Goal: Information Seeking & Learning: Learn about a topic

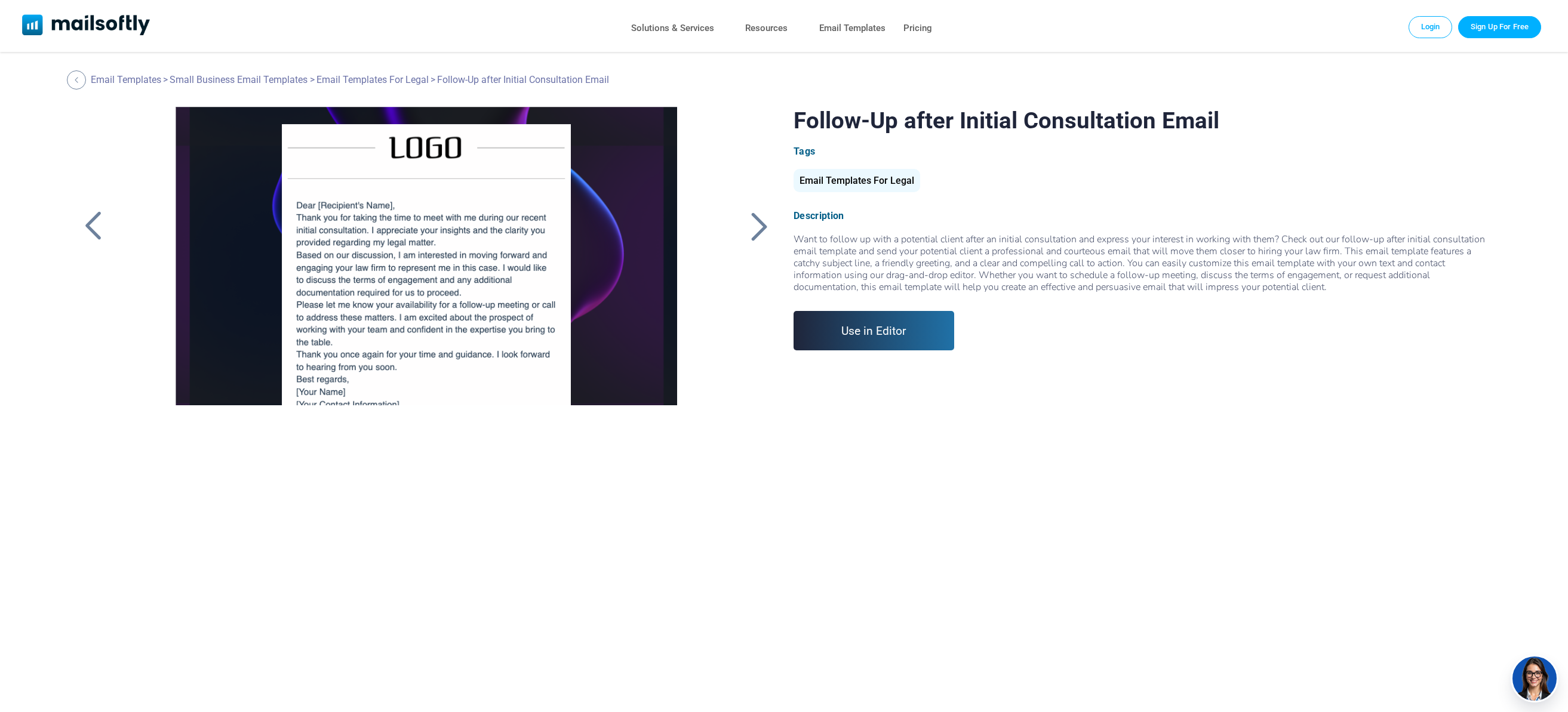
click at [767, 224] on div at bounding box center [759, 226] width 30 height 31
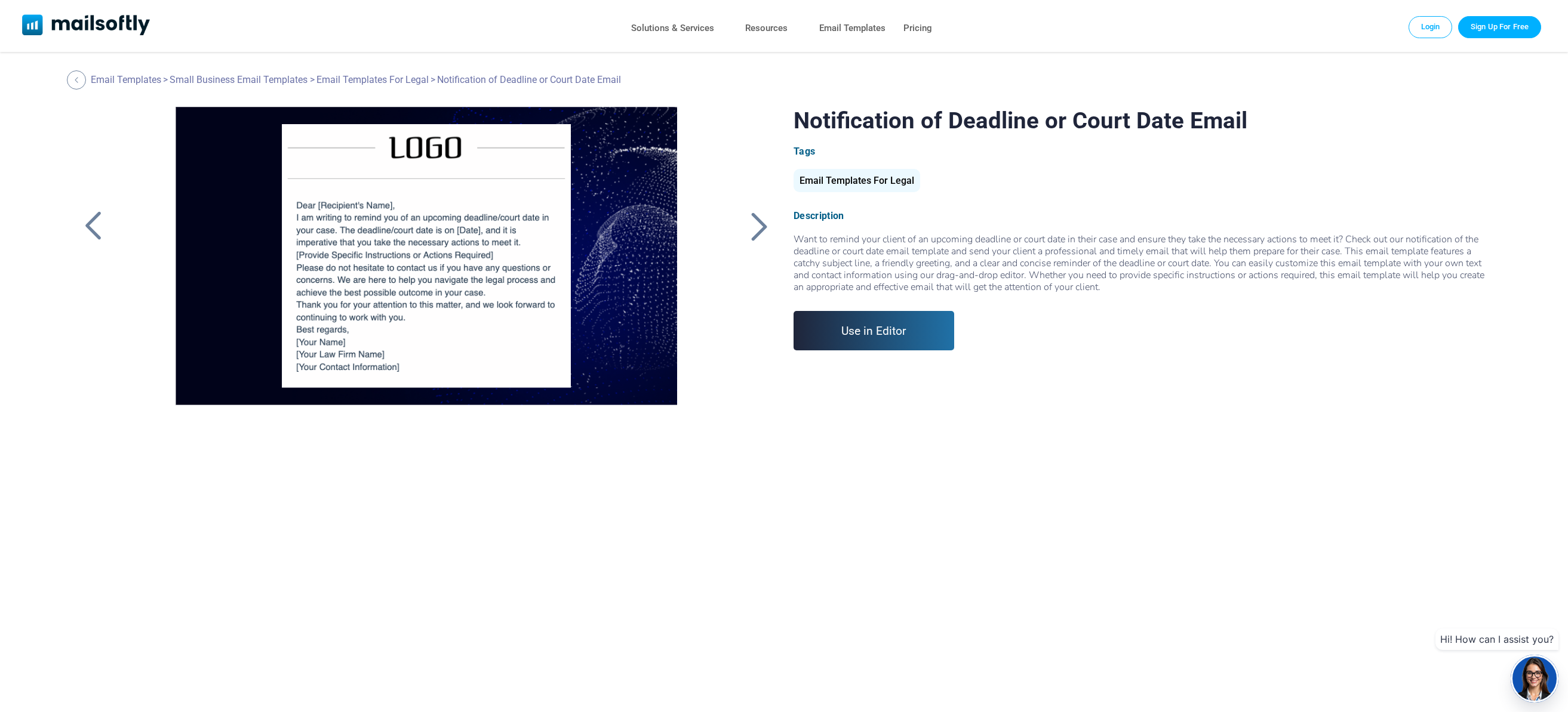
click at [764, 224] on div at bounding box center [759, 226] width 30 height 31
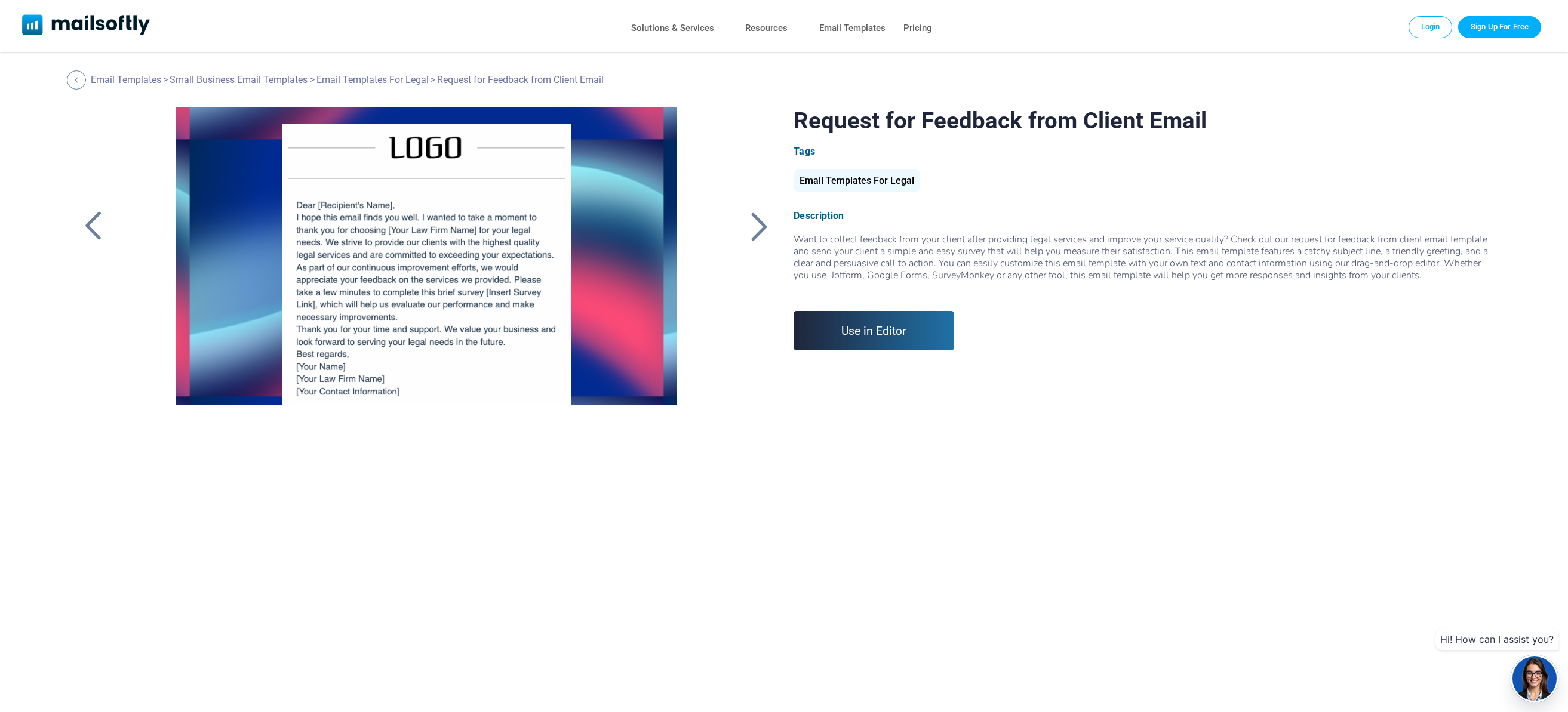
click at [754, 228] on div at bounding box center [759, 226] width 30 height 31
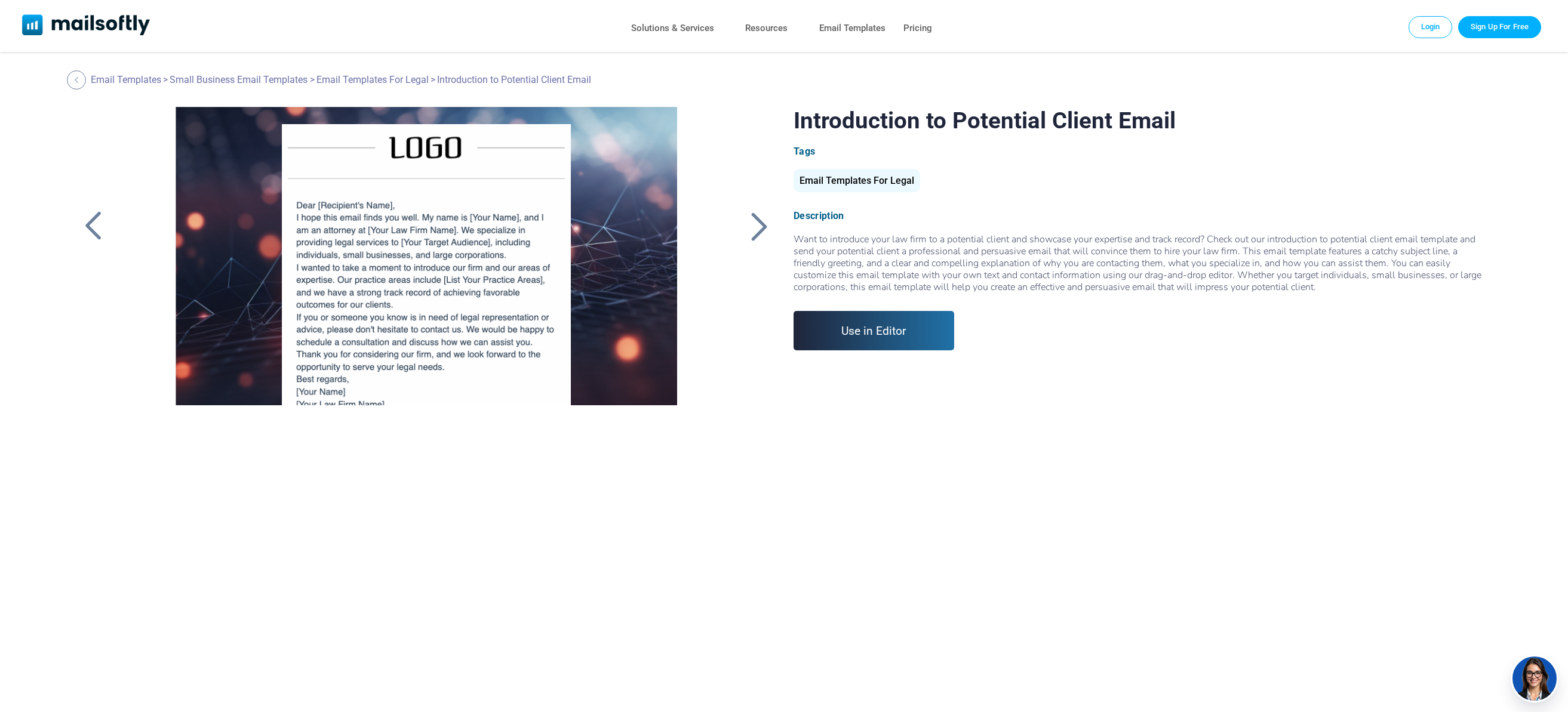
click at [759, 228] on div at bounding box center [759, 226] width 30 height 31
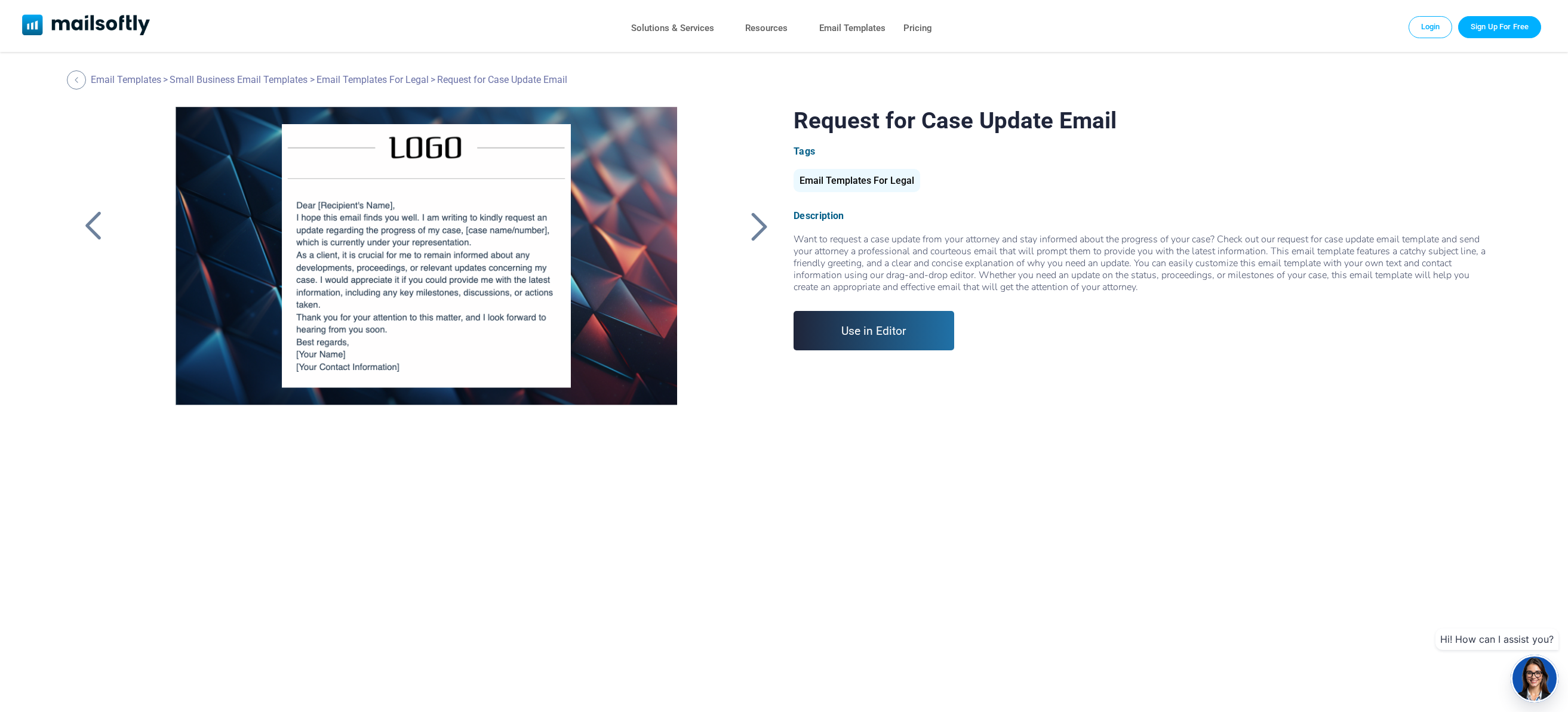
click at [759, 228] on div at bounding box center [759, 226] width 30 height 31
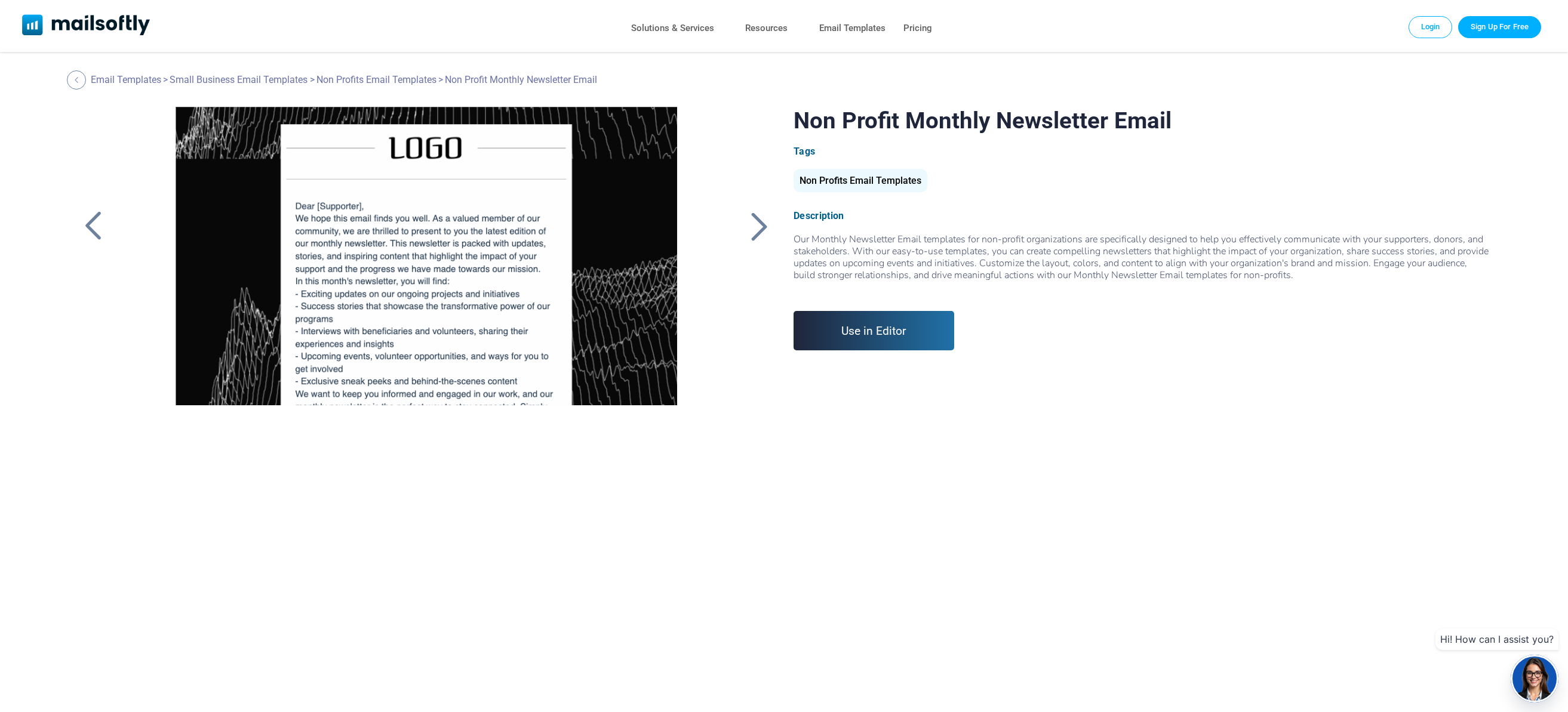
click at [759, 228] on div at bounding box center [759, 226] width 30 height 31
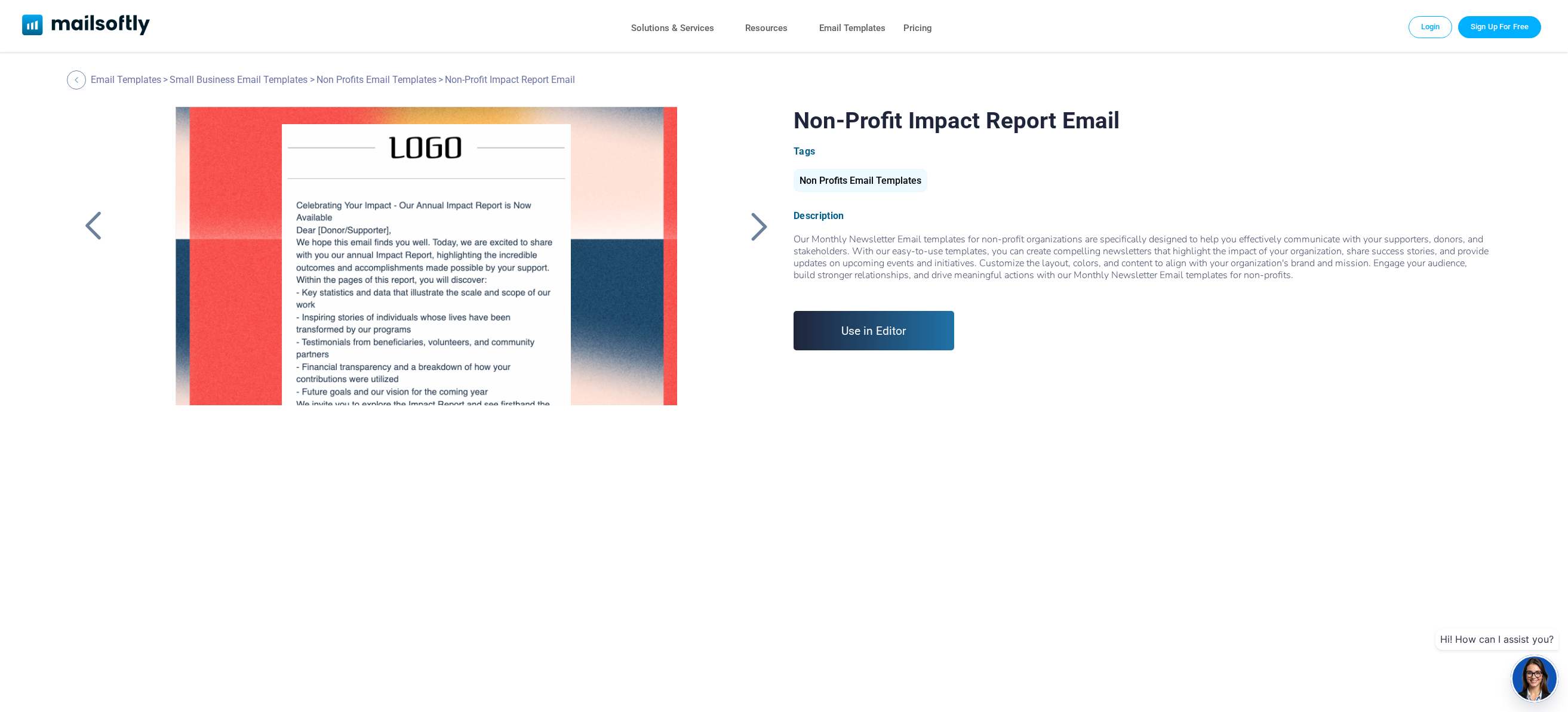
click at [759, 228] on div at bounding box center [759, 226] width 30 height 31
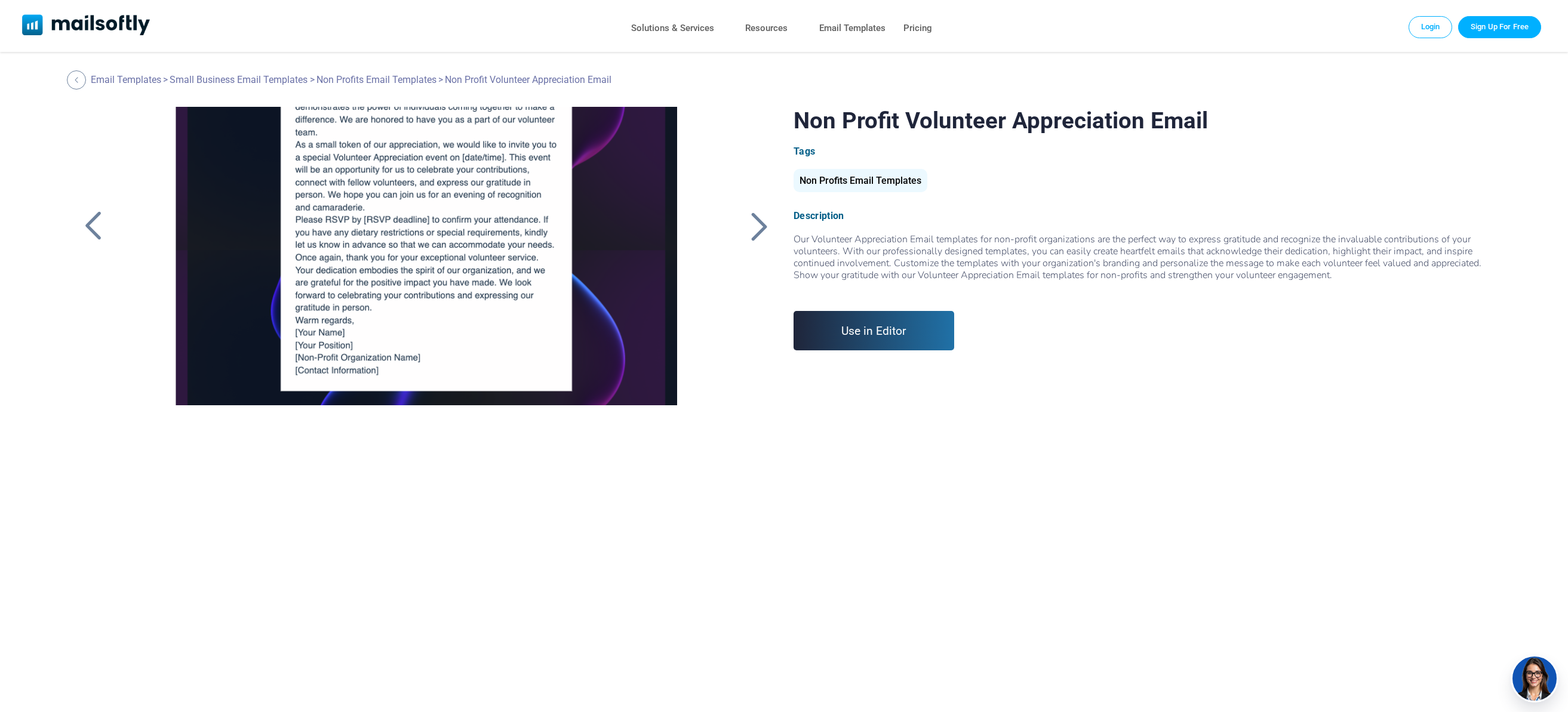
scroll to position [278, 0]
click at [88, 217] on div at bounding box center [93, 226] width 30 height 31
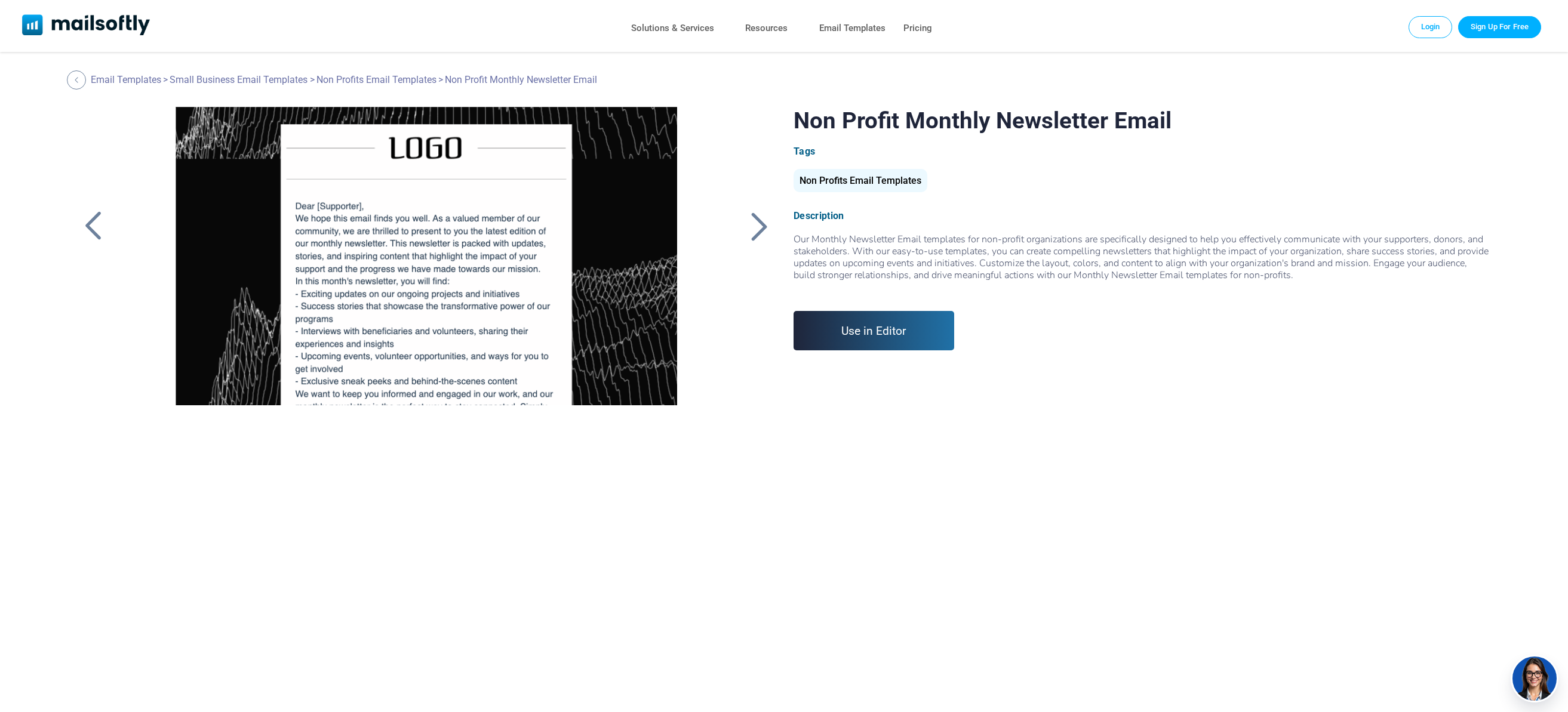
click at [88, 217] on div at bounding box center [93, 226] width 30 height 31
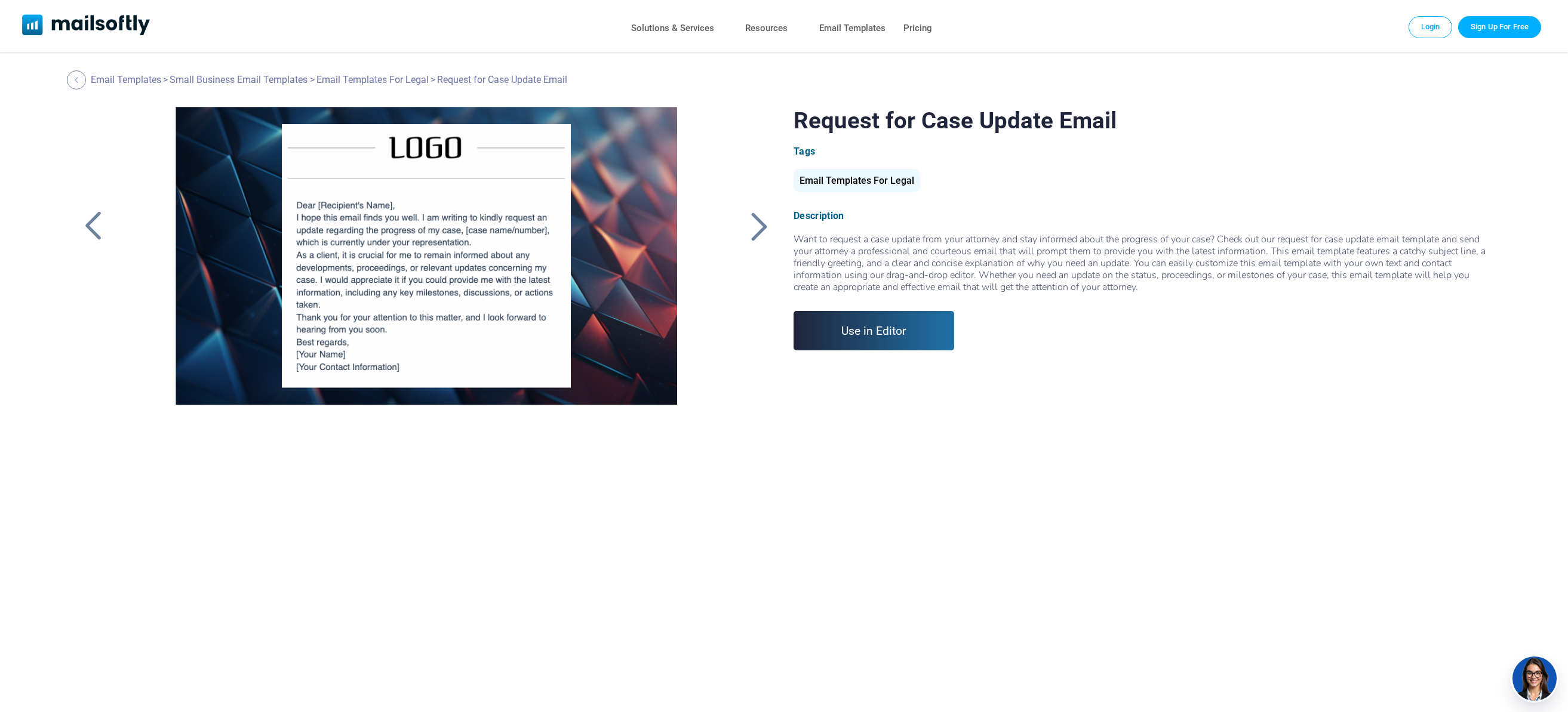
click at [88, 217] on div at bounding box center [93, 226] width 30 height 31
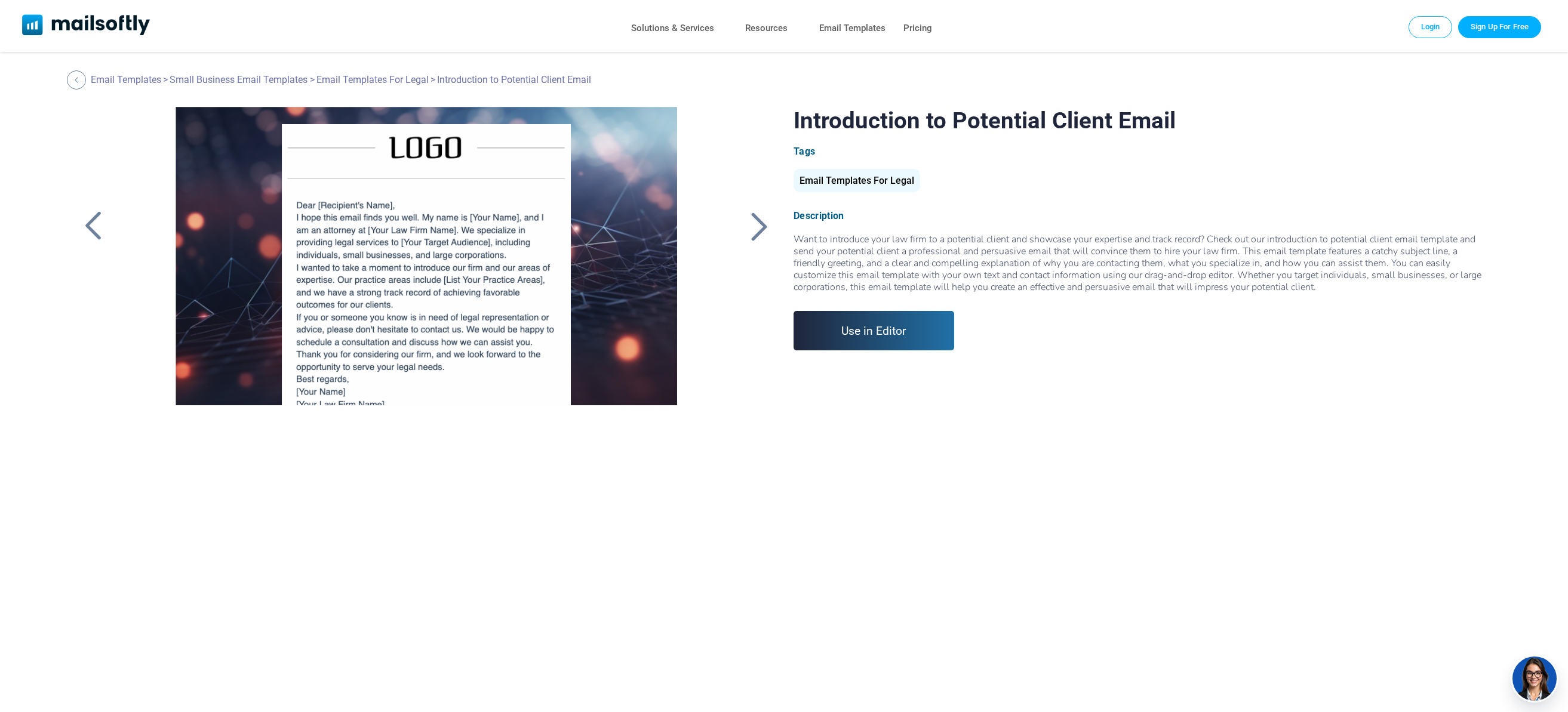
click at [88, 217] on div at bounding box center [93, 226] width 30 height 31
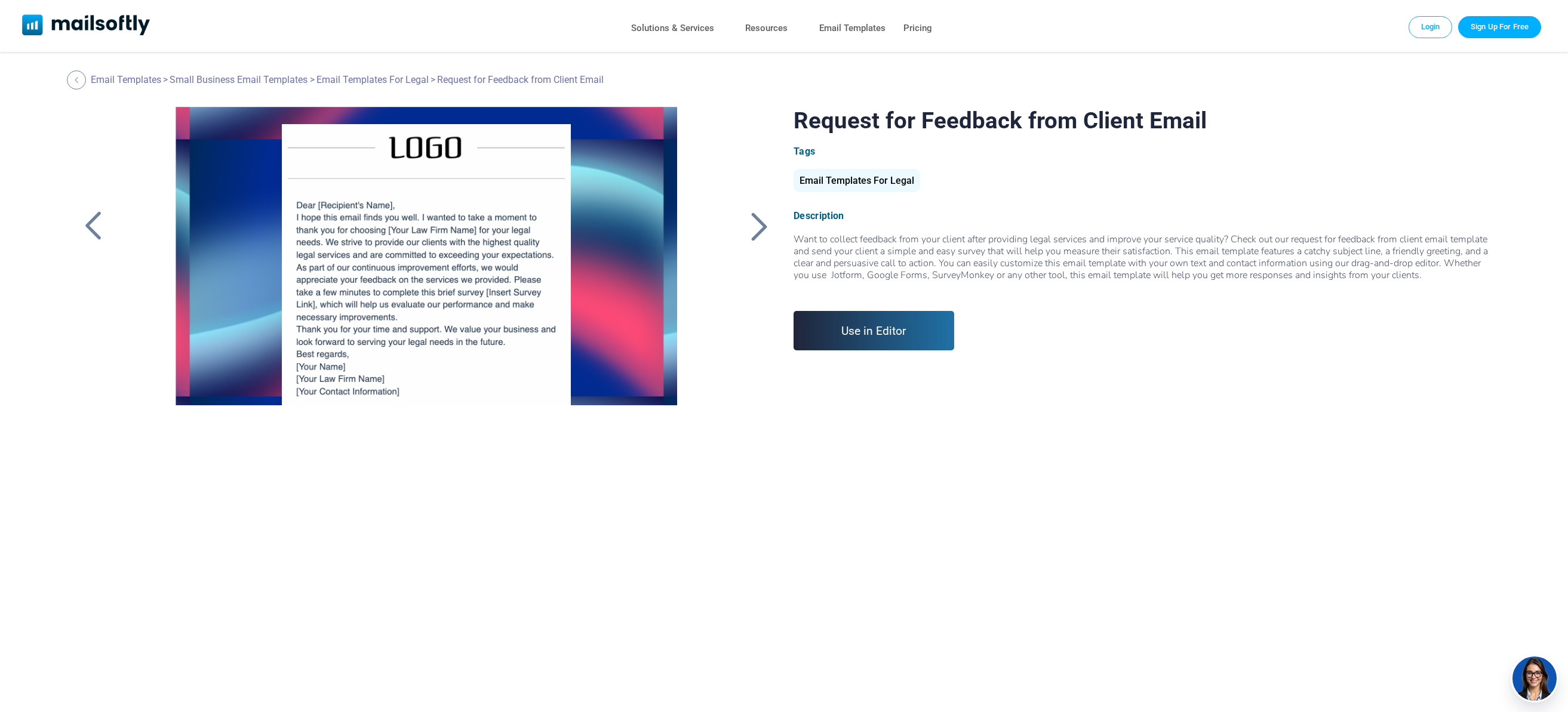
click at [88, 217] on div at bounding box center [93, 226] width 30 height 31
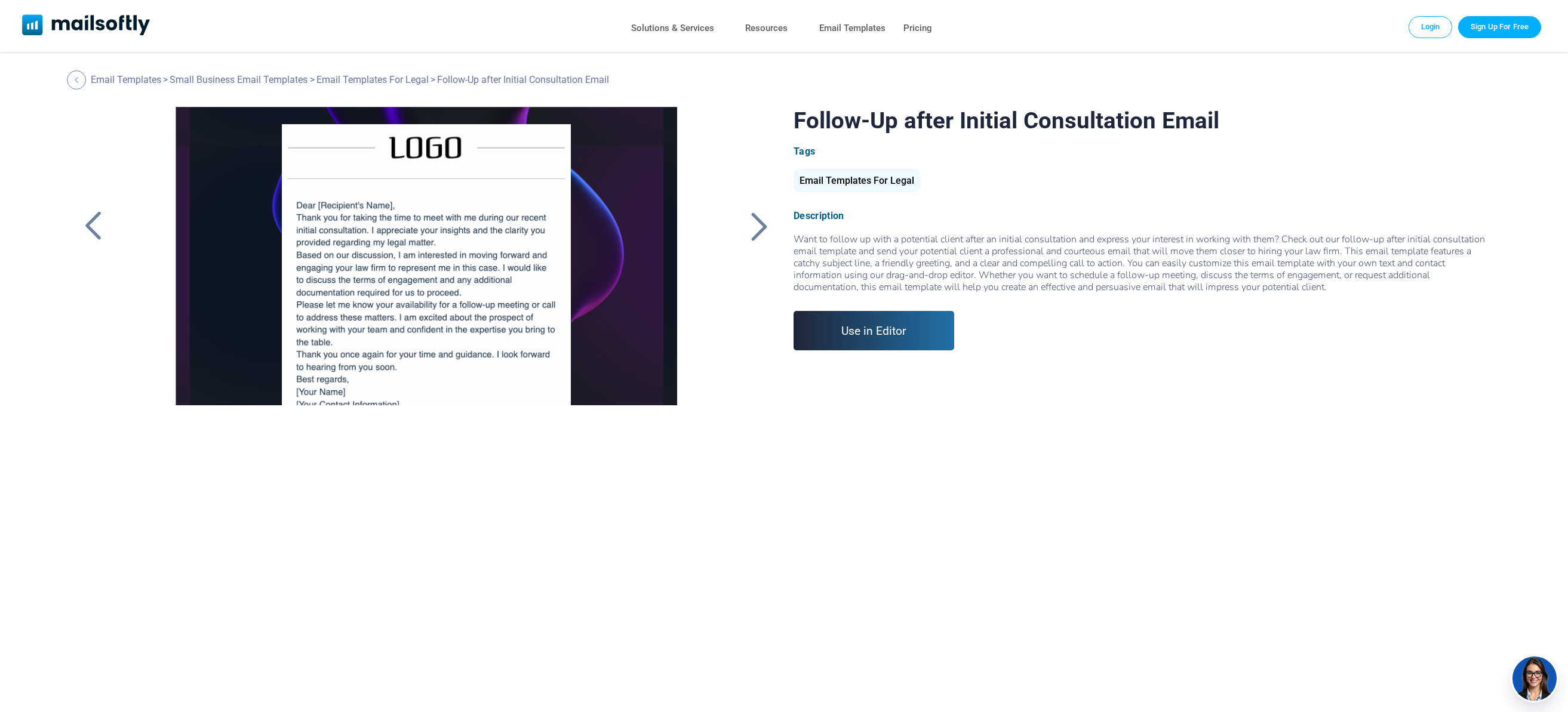
click at [88, 217] on div at bounding box center [93, 226] width 30 height 31
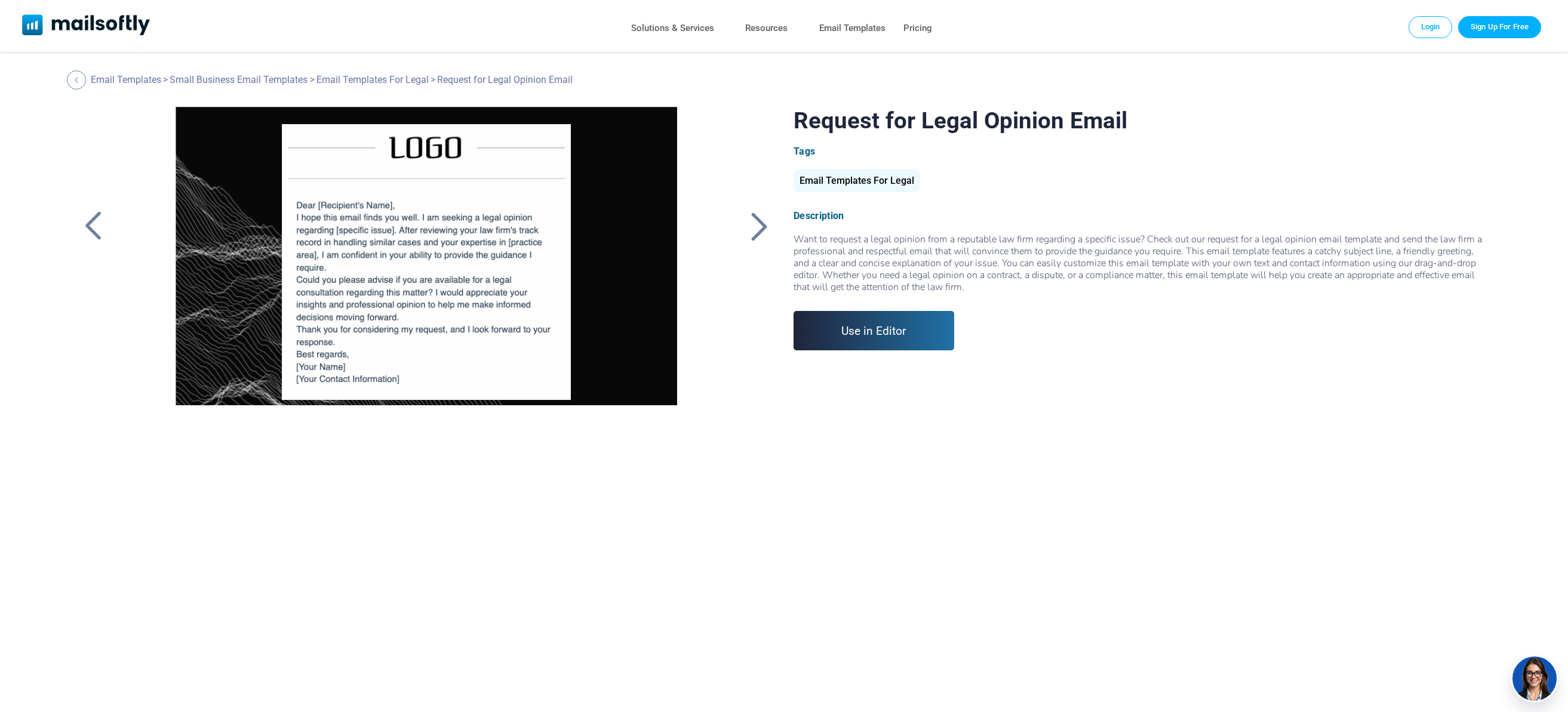
click at [88, 217] on div at bounding box center [93, 226] width 30 height 31
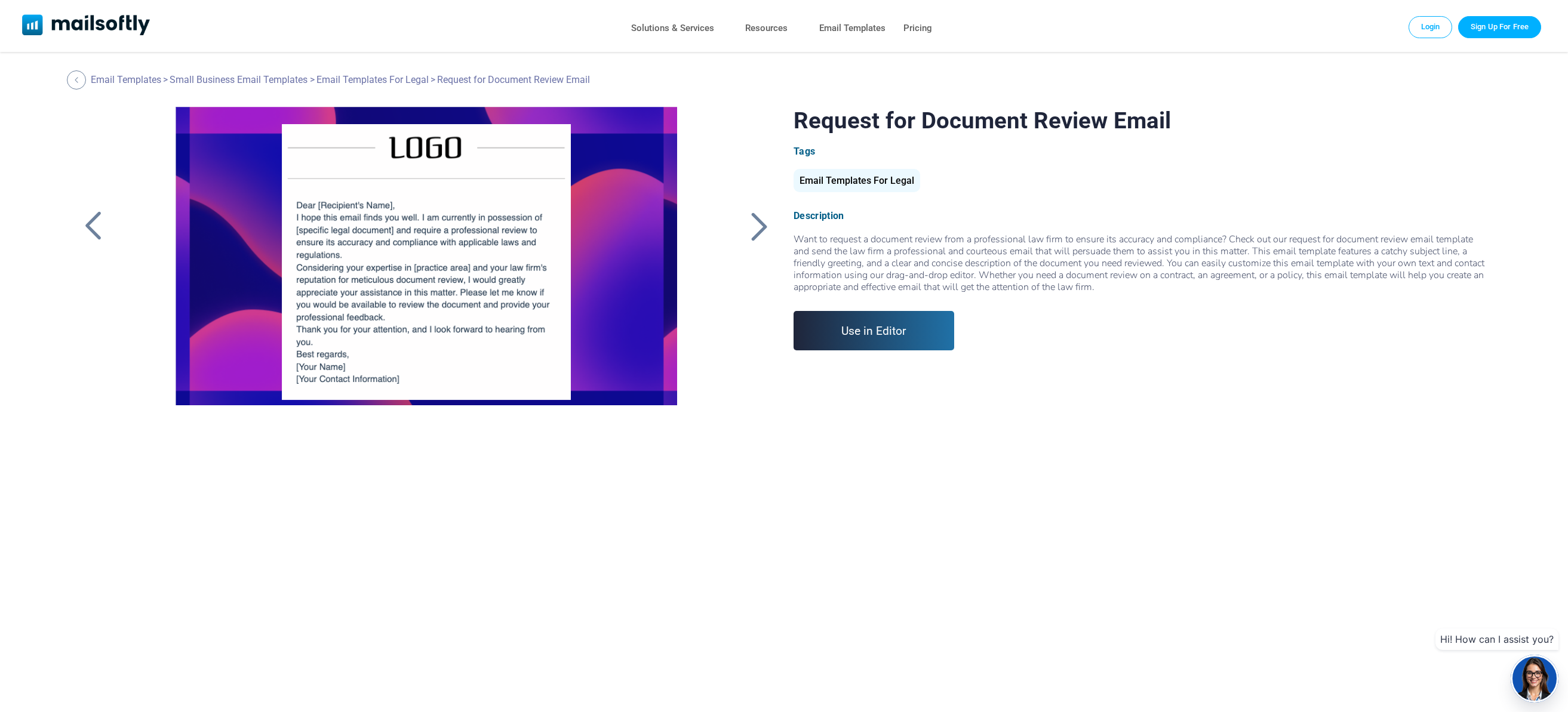
click at [88, 217] on div at bounding box center [93, 226] width 30 height 31
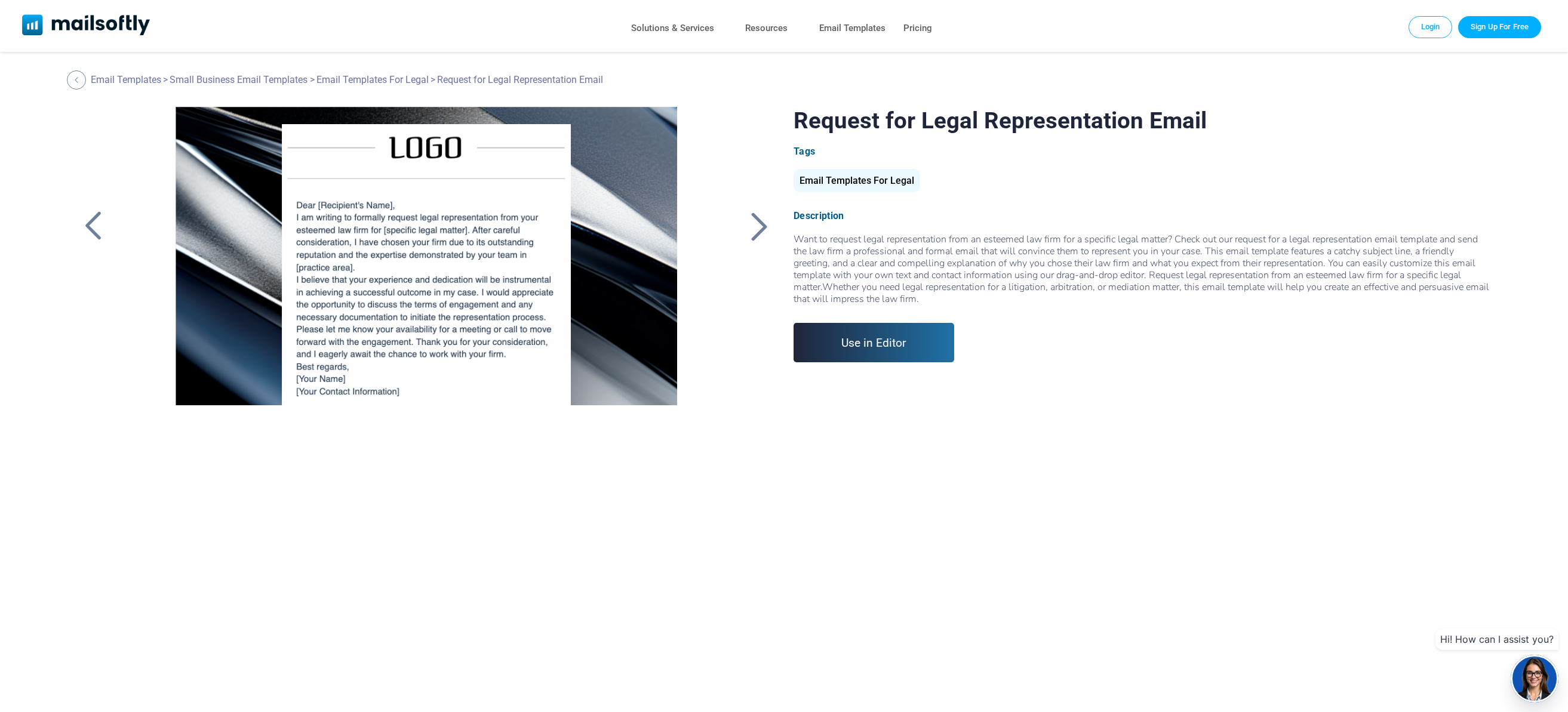
click at [753, 215] on div at bounding box center [759, 226] width 30 height 31
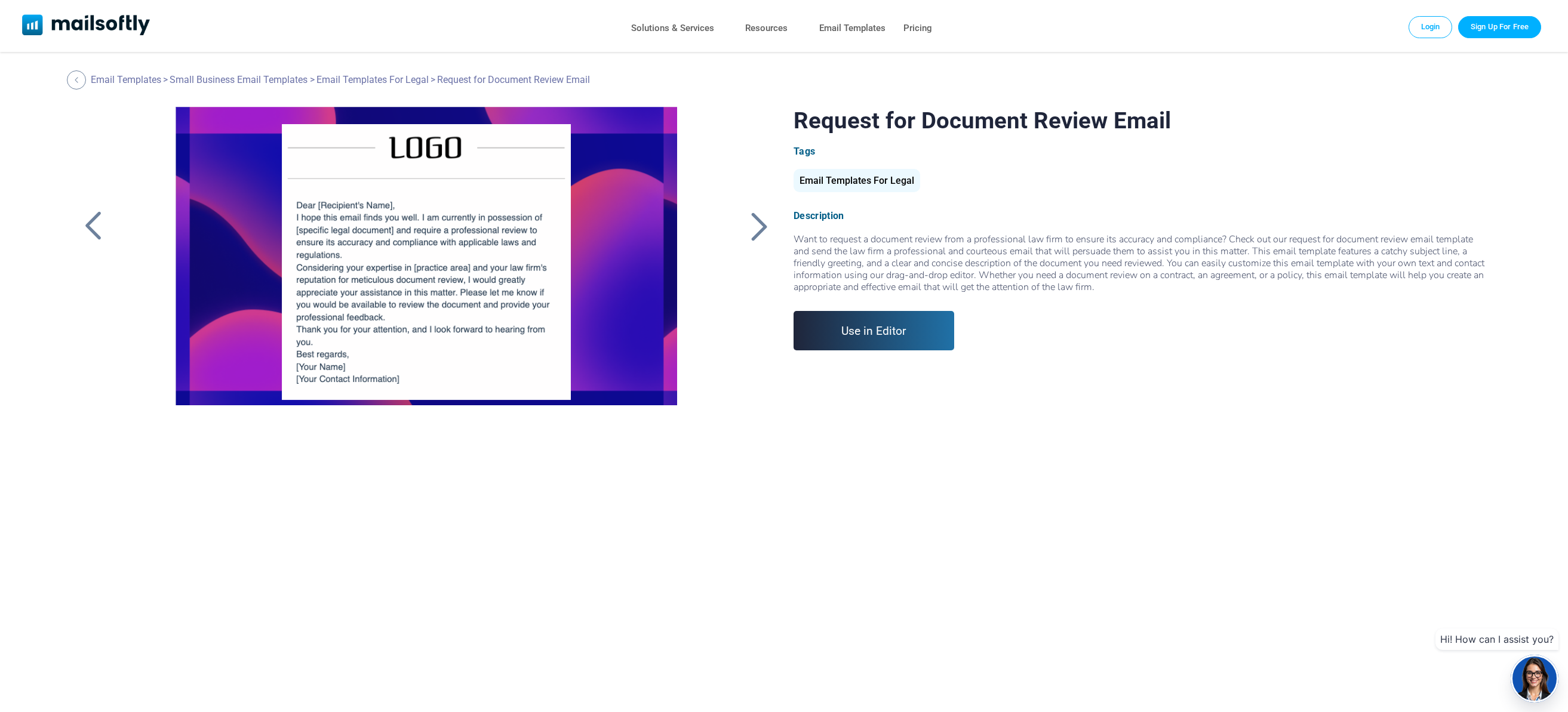
click at [92, 221] on div at bounding box center [93, 226] width 30 height 31
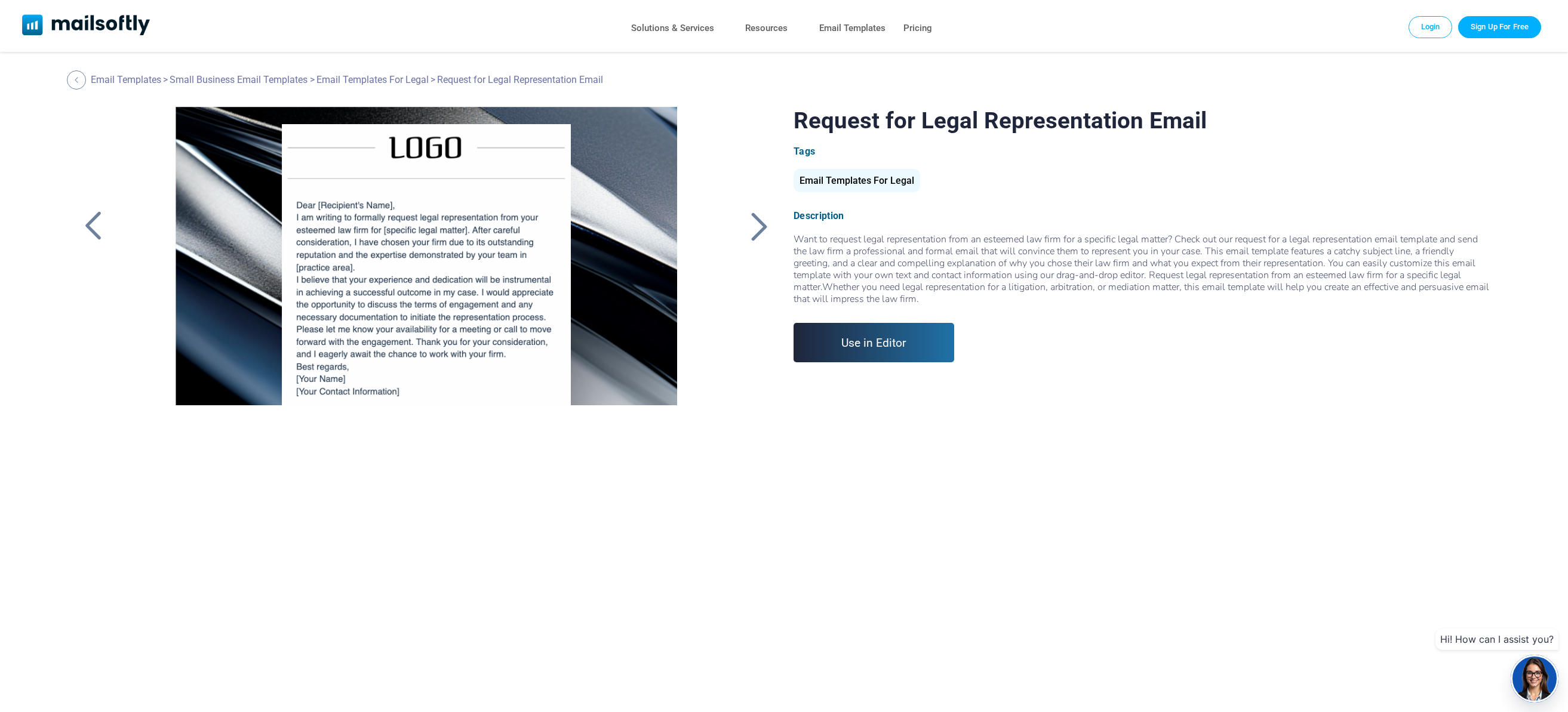
click at [92, 221] on div at bounding box center [93, 226] width 30 height 31
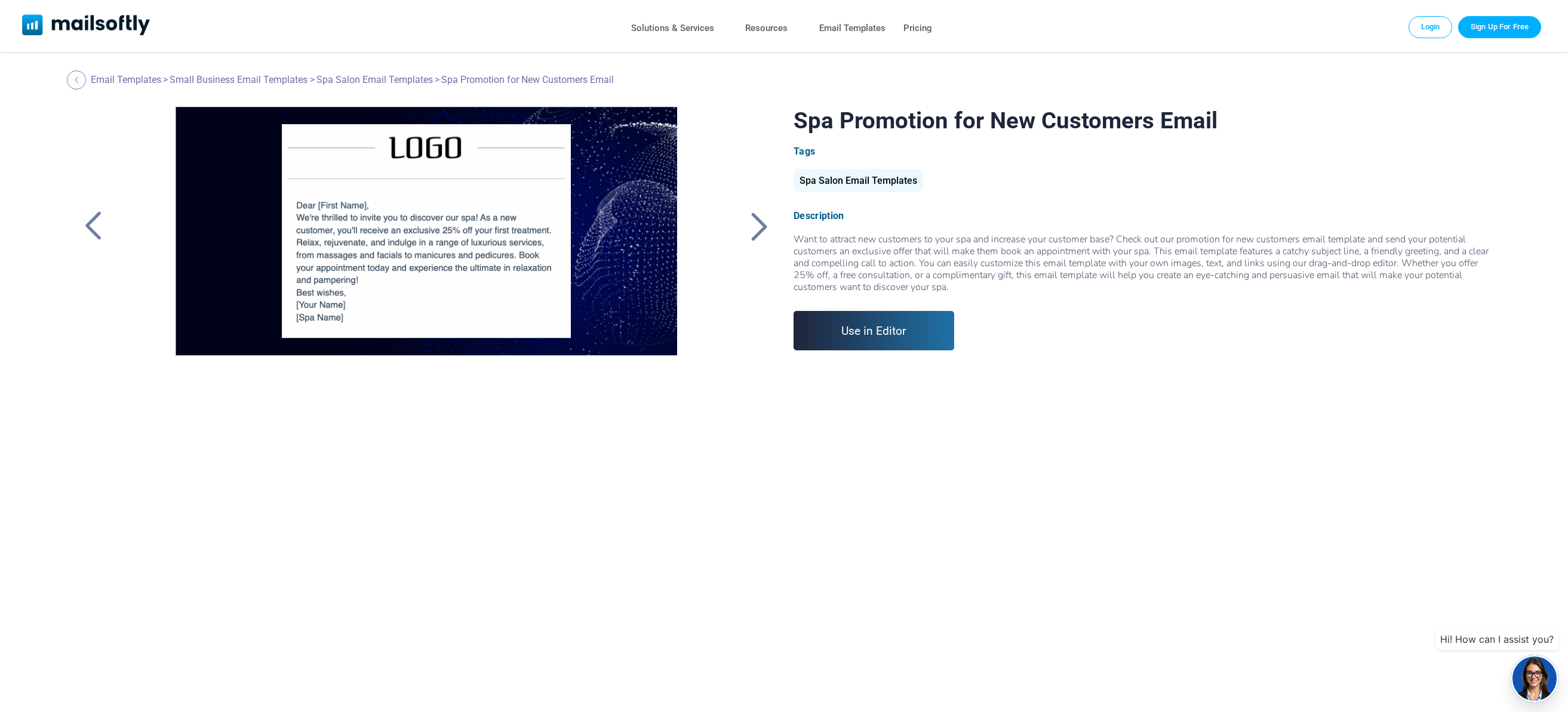
click at [761, 225] on div at bounding box center [759, 226] width 30 height 31
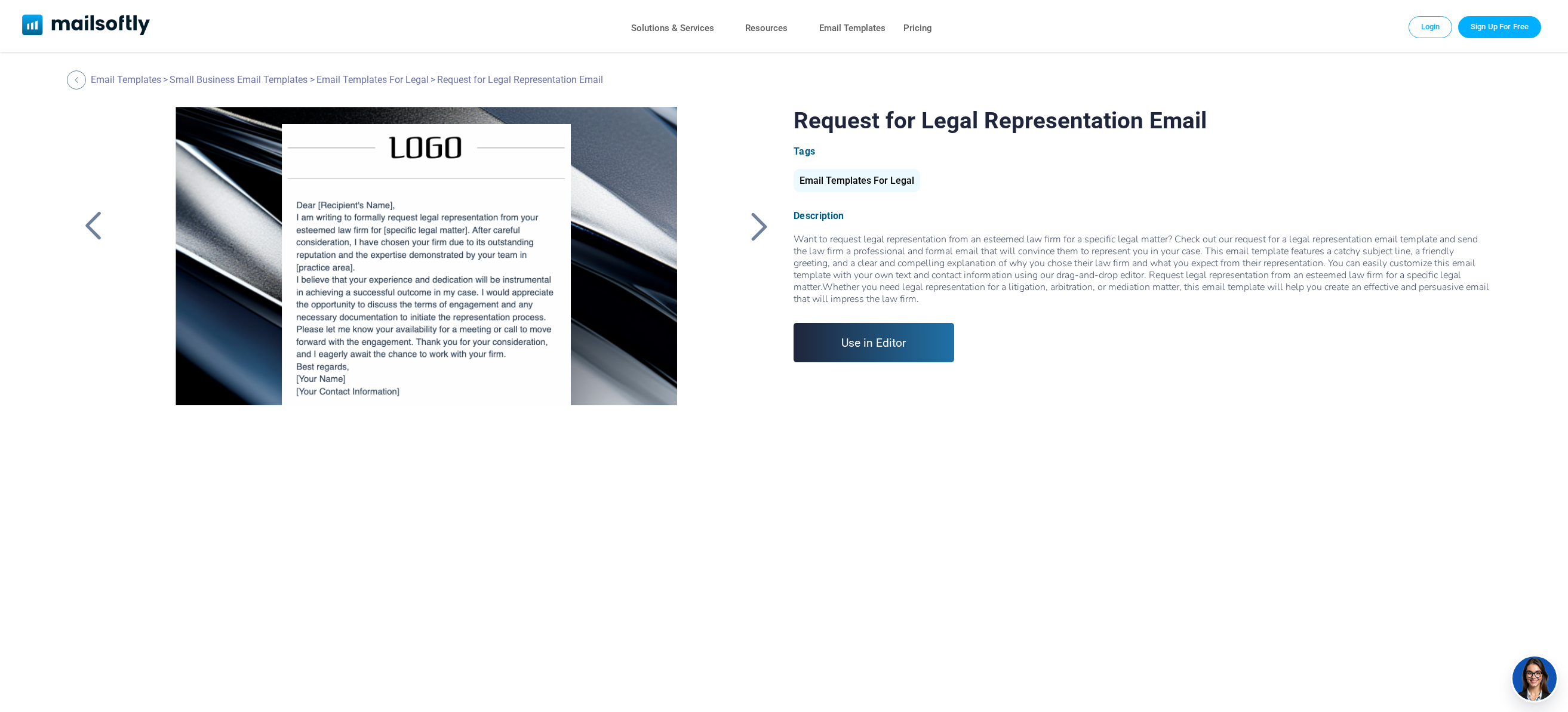
click at [830, 182] on div "Email Templates For Legal" at bounding box center [857, 181] width 126 height 23
